Goal: Use online tool/utility: Utilize a website feature to perform a specific function

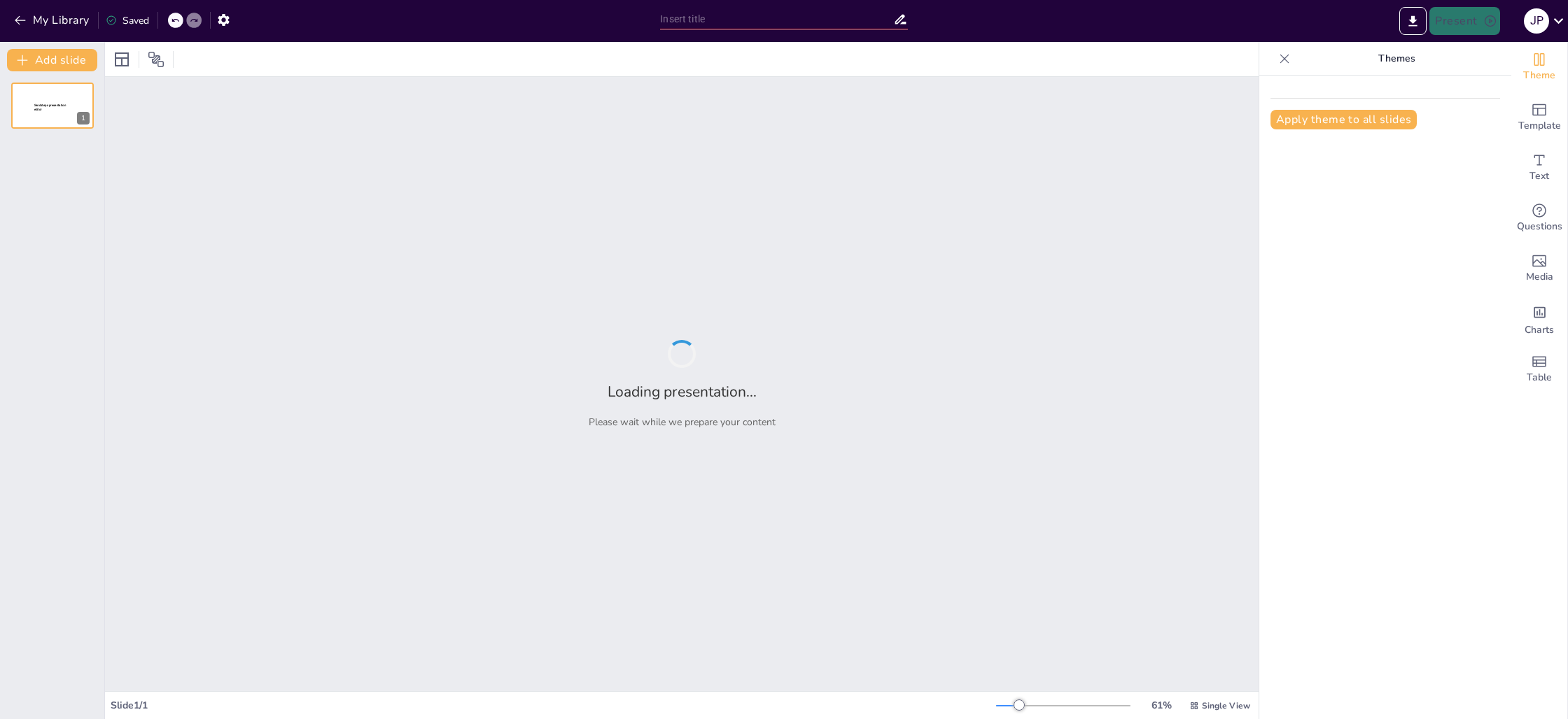
type input "Imported 01_cat_25.pptx"
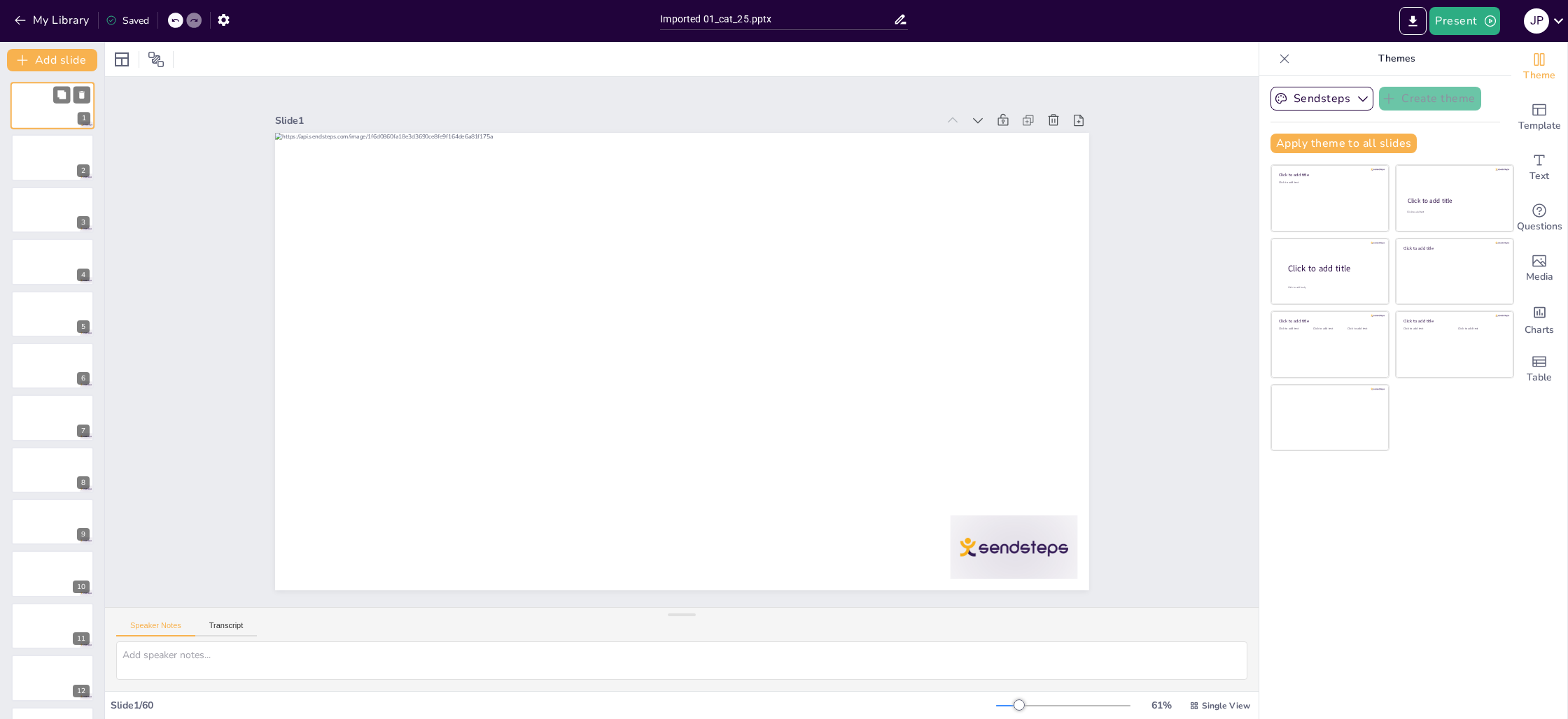
click at [81, 116] on div "1" at bounding box center [84, 118] width 13 height 13
click at [39, 168] on div at bounding box center [52, 158] width 84 height 47
click at [1480, 30] on button "Present" at bounding box center [1463, 21] width 70 height 28
click at [1498, 47] on li "Preview presentation" at bounding box center [1485, 51] width 110 height 23
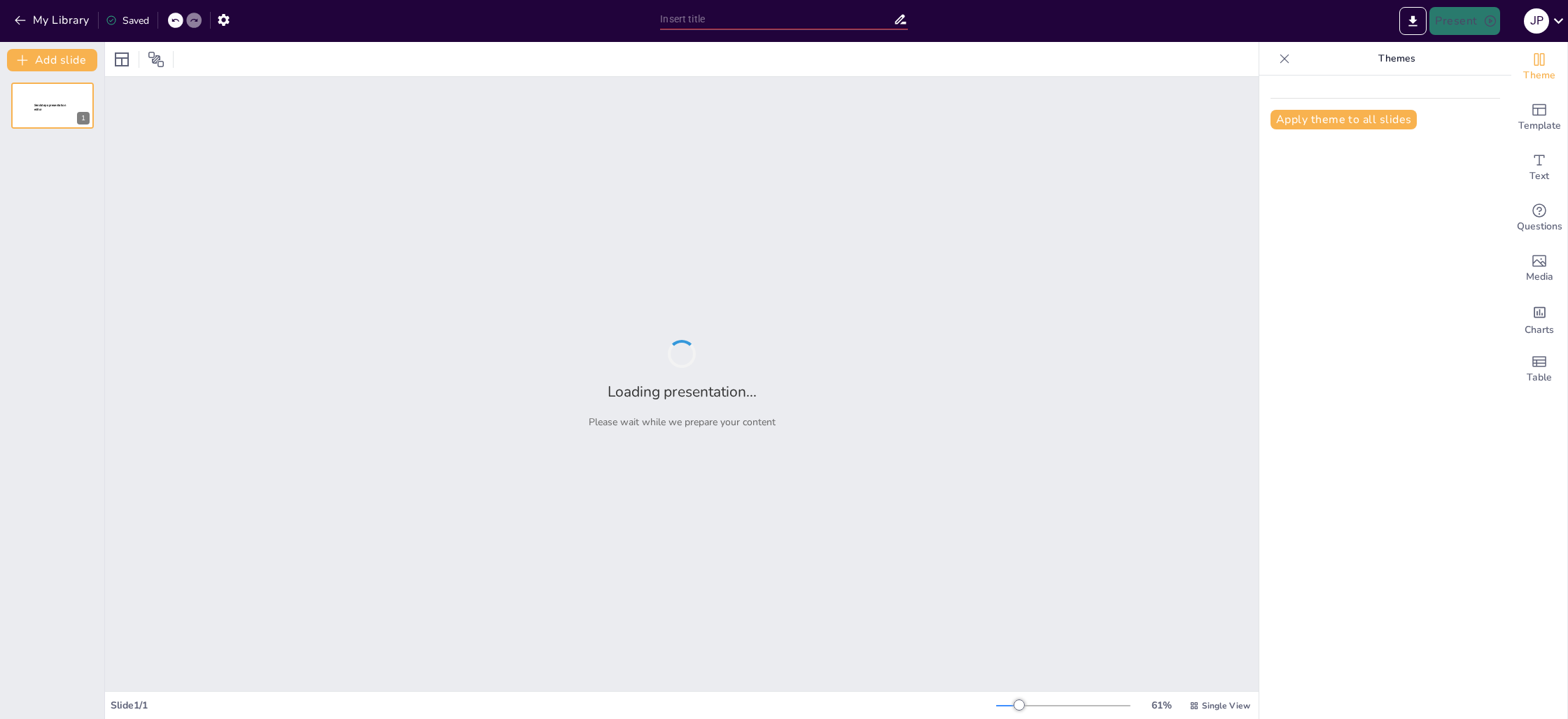
type input "Imported 01_cat_25.pptx"
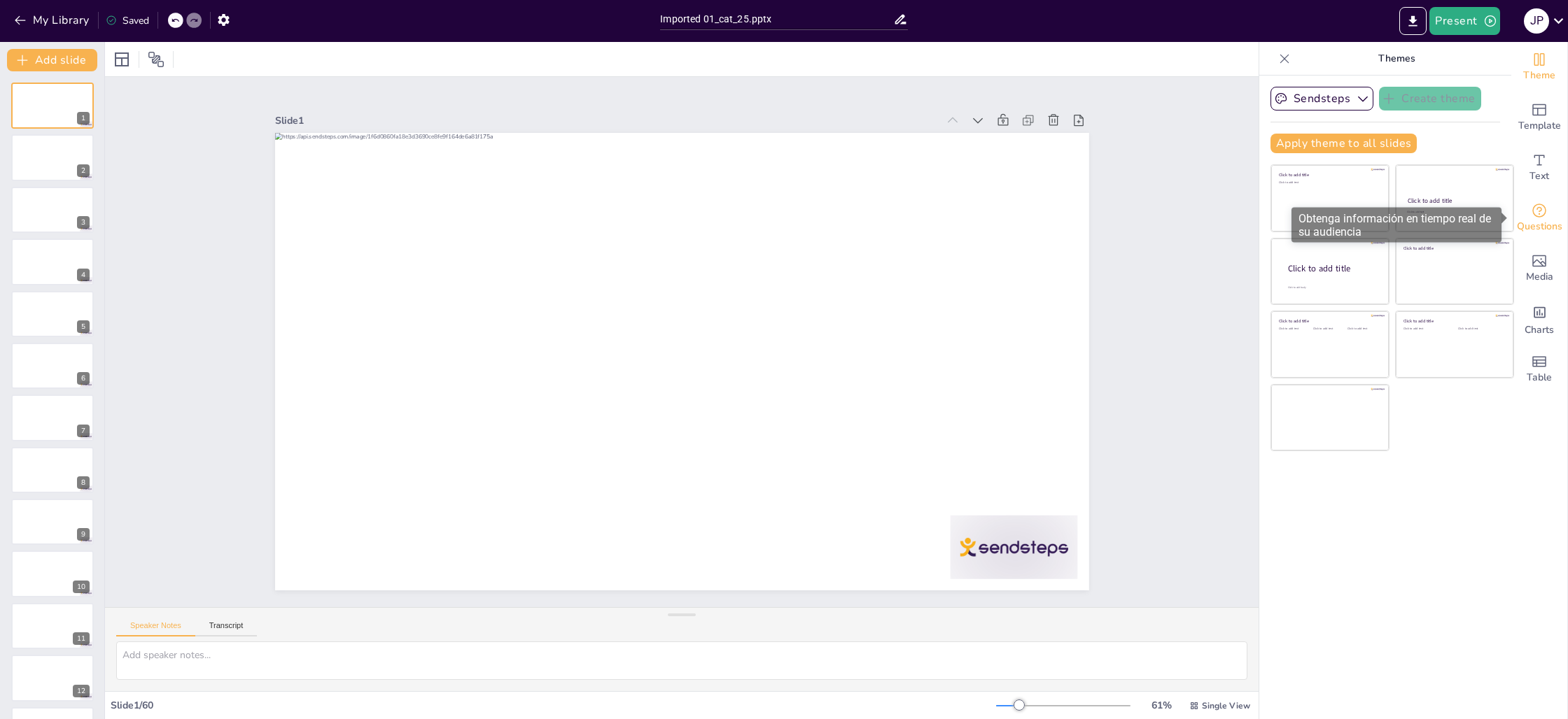
click at [1548, 228] on span "Questions" at bounding box center [1539, 227] width 45 height 16
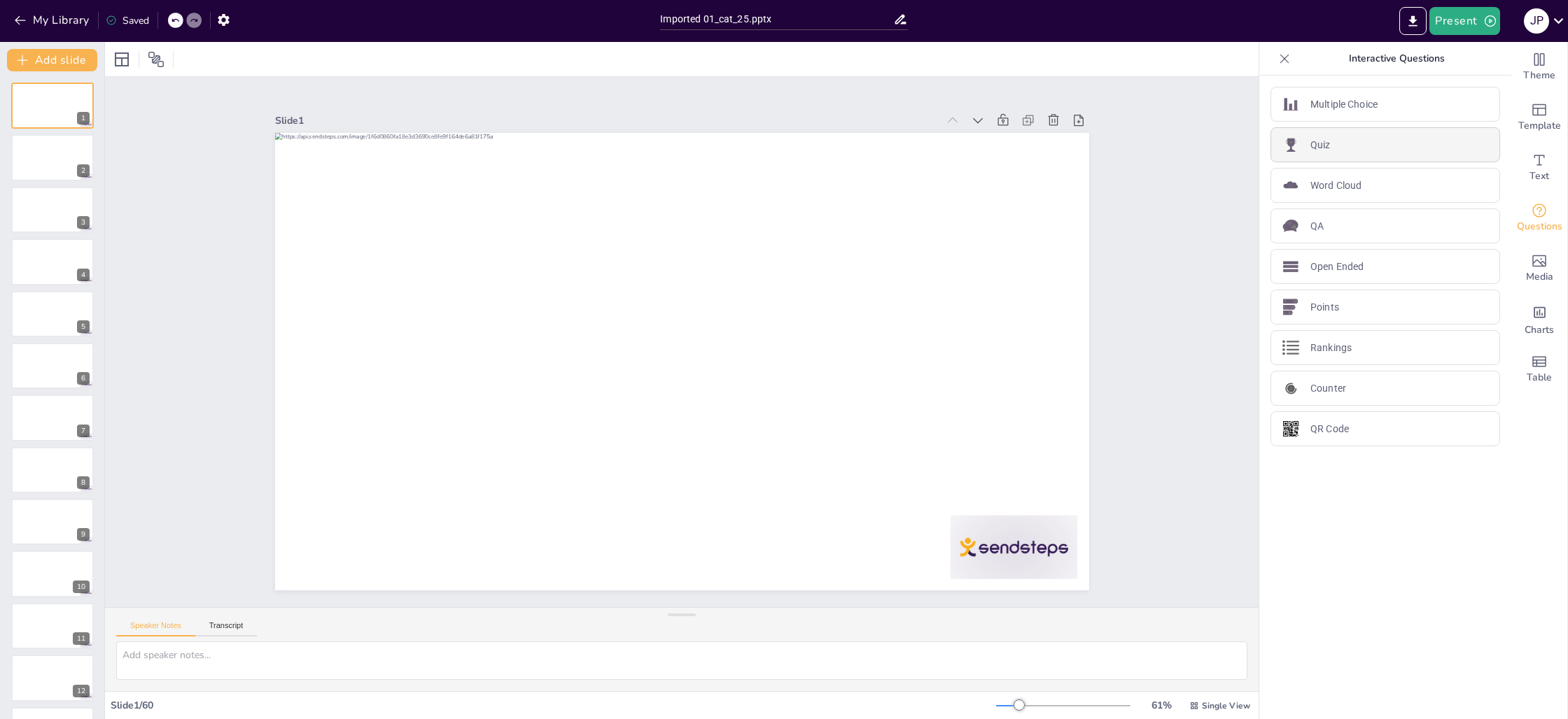
click at [1321, 139] on p "Quiz" at bounding box center [1320, 145] width 21 height 15
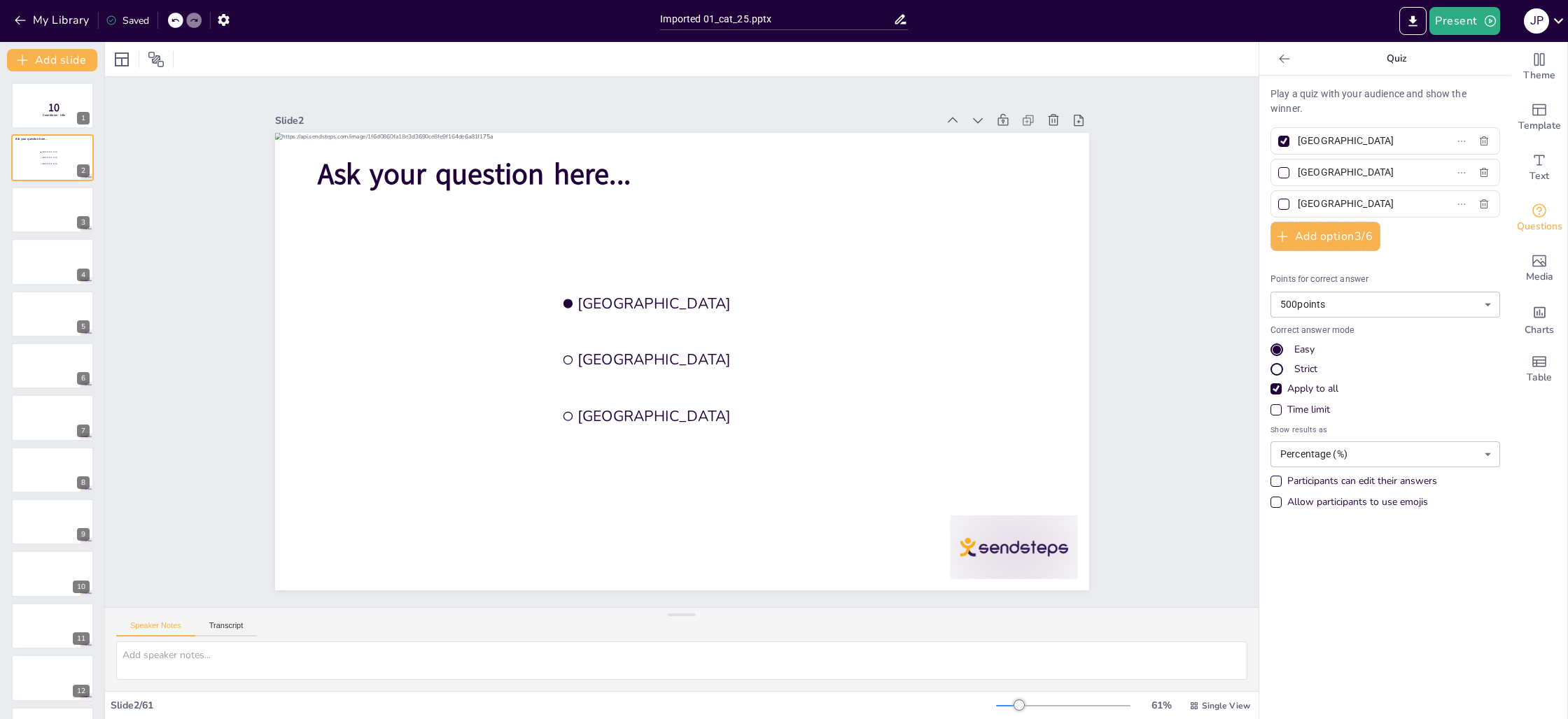
click at [1274, 58] on div at bounding box center [1284, 58] width 23 height 23
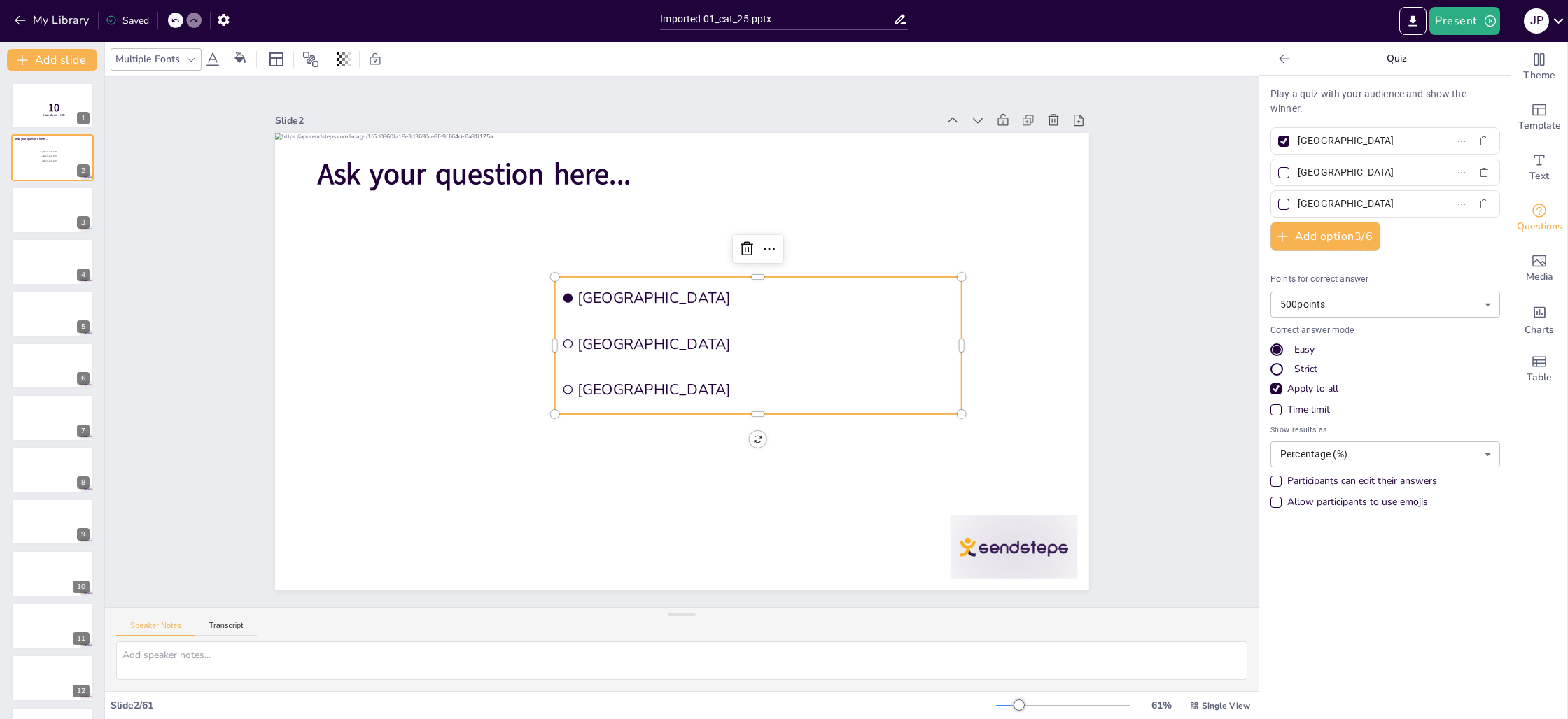
click at [904, 319] on ul "[GEOGRAPHIC_DATA] [GEOGRAPHIC_DATA] [GEOGRAPHIC_DATA]" at bounding box center [758, 345] width 407 height 137
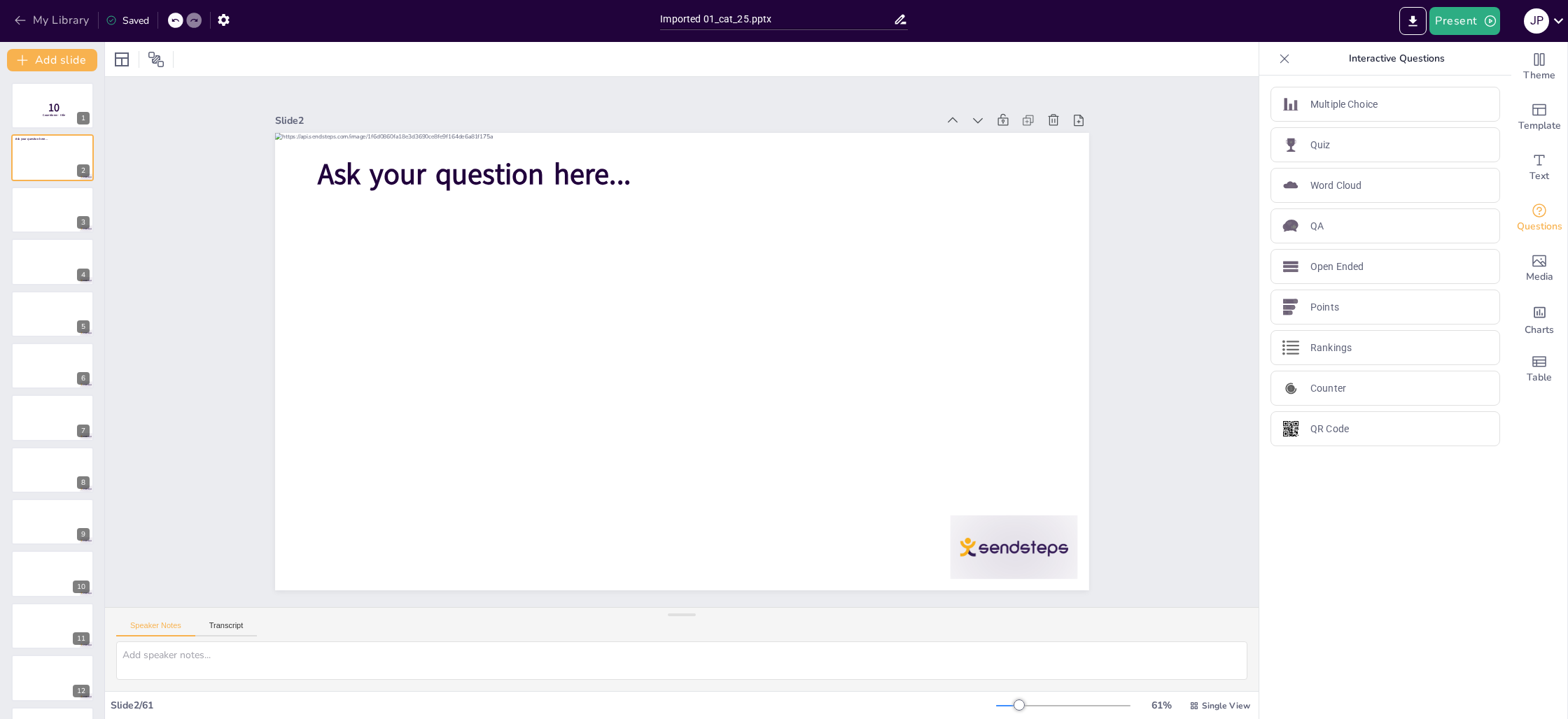
click at [69, 21] on button "My Library" at bounding box center [53, 20] width 85 height 23
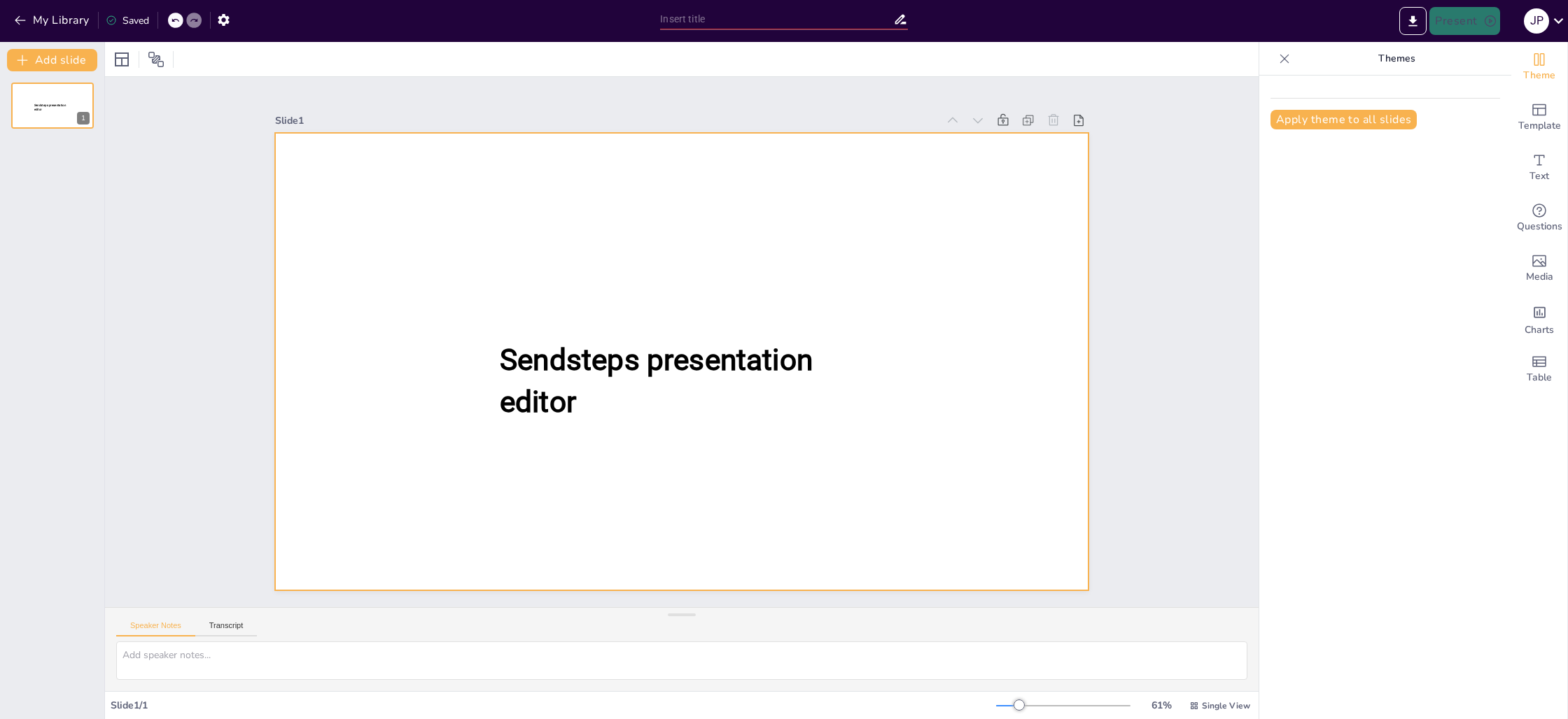
type input "New Sendsteps"
